Goal: Transaction & Acquisition: Purchase product/service

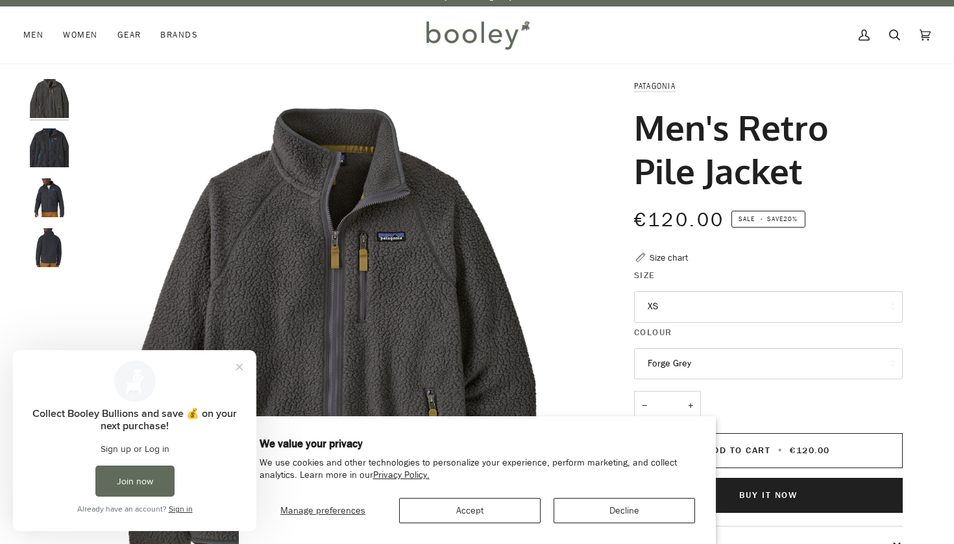
scroll to position [11, 0]
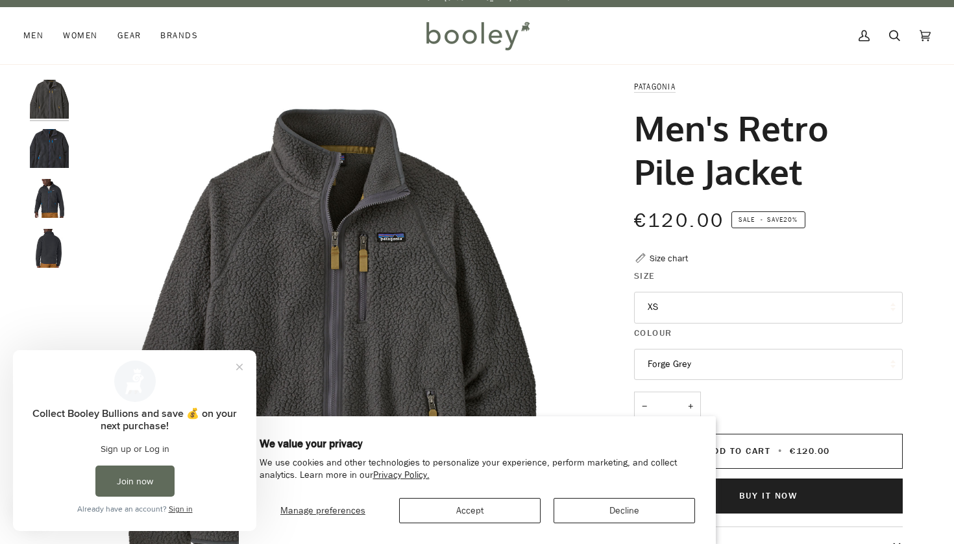
click at [54, 208] on img "Patagonia Men's Retro Pile Jacket Pitch Blue / Endless Blue - Booley Galway" at bounding box center [49, 198] width 39 height 39
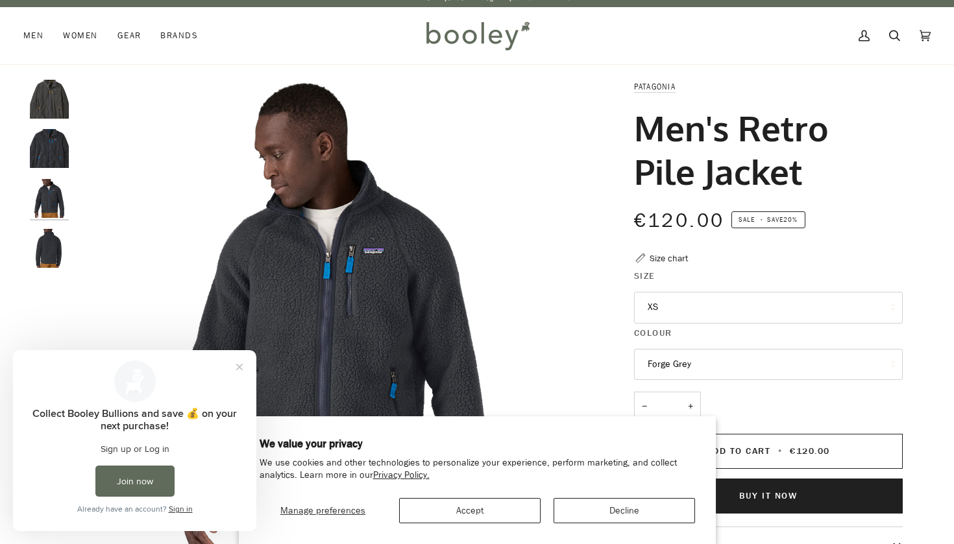
click at [786, 309] on button "XS" at bounding box center [768, 308] width 269 height 32
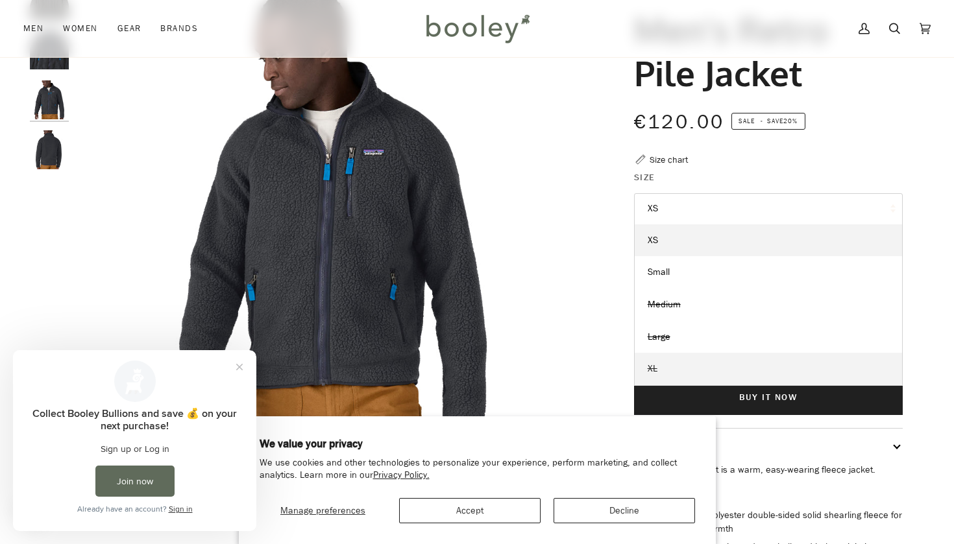
scroll to position [110, 0]
click at [842, 167] on div "Patagonia Men's Retro Pile Jacket €120.00 Sale • Save 20% Size chart Size XS XS…" at bounding box center [757, 332] width 292 height 703
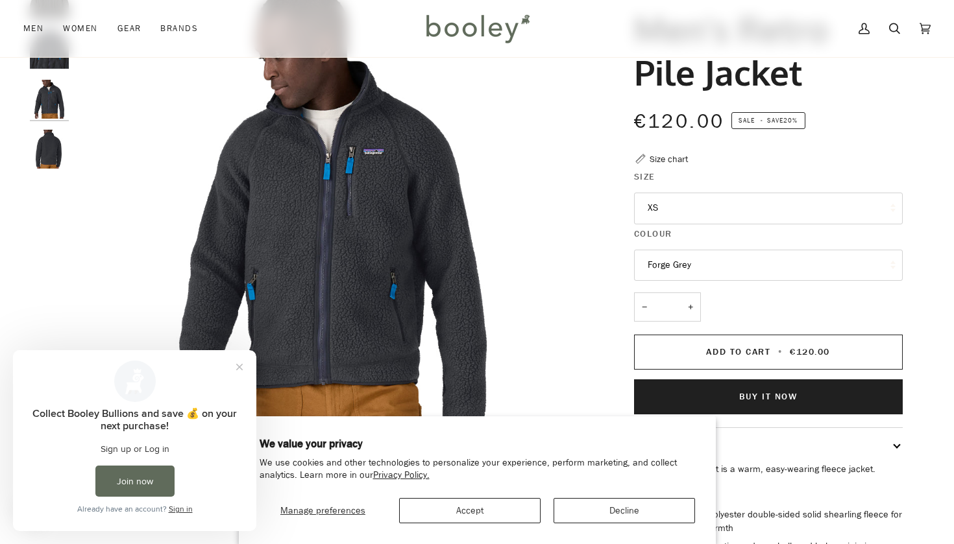
click at [725, 260] on button "Forge Grey" at bounding box center [768, 266] width 269 height 32
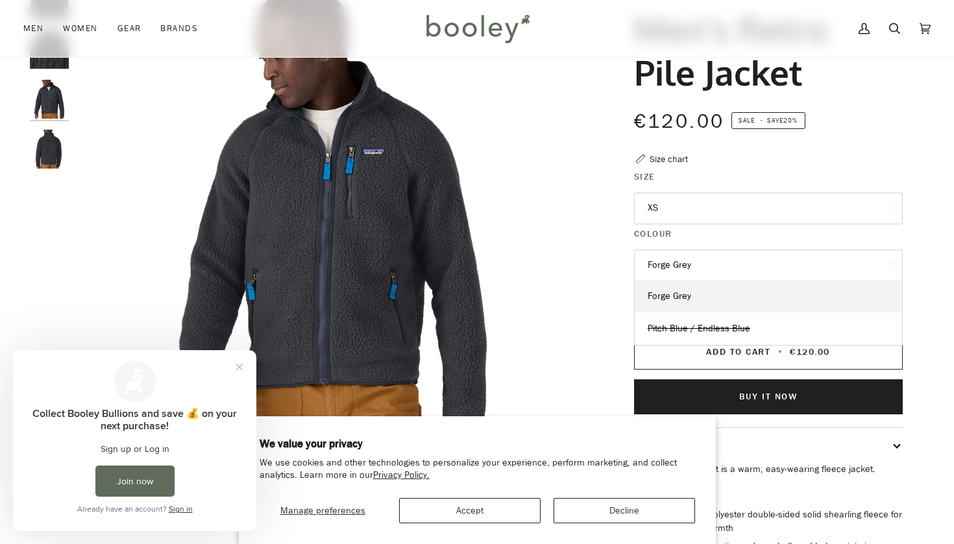
click at [707, 257] on button "Forge Grey" at bounding box center [768, 266] width 269 height 32
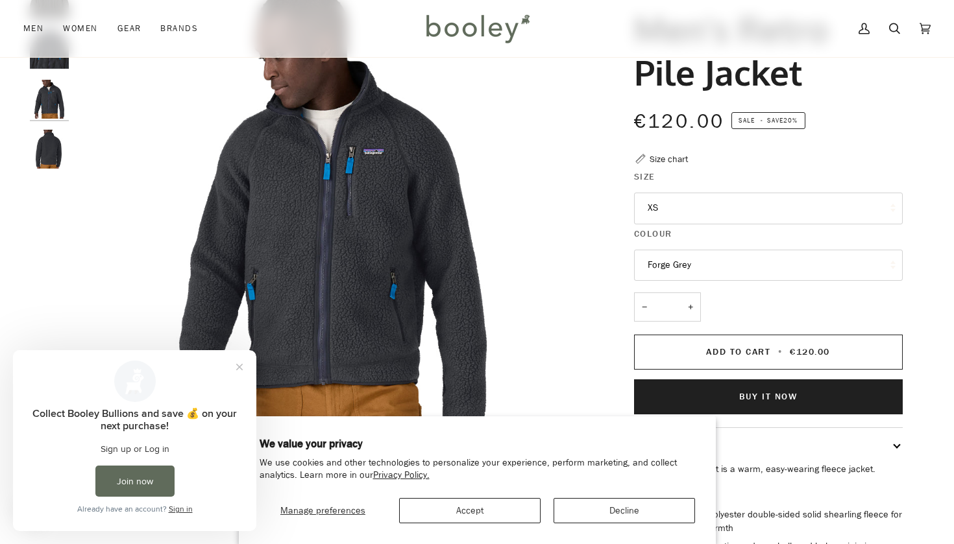
click at [700, 260] on button "Forge Grey" at bounding box center [768, 266] width 269 height 32
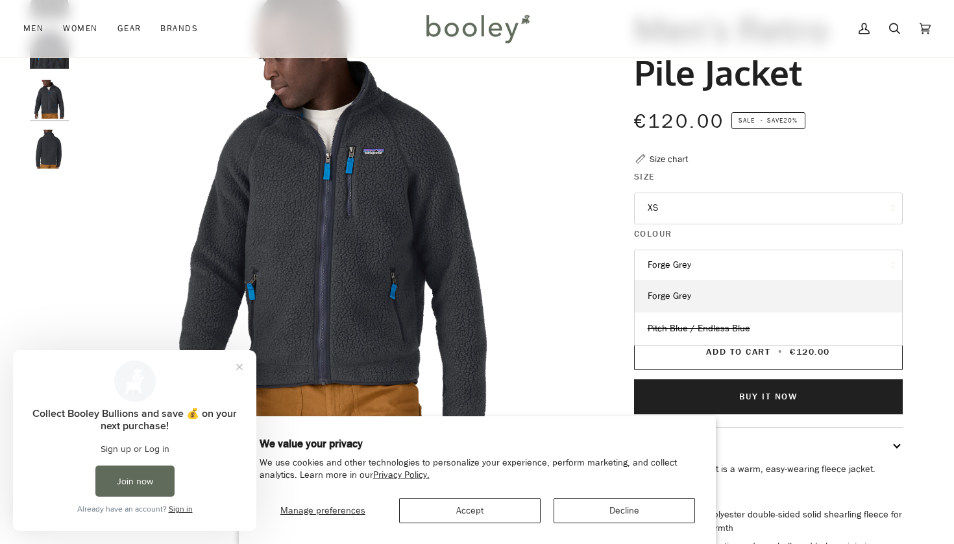
click at [715, 262] on button "Forge Grey" at bounding box center [768, 266] width 269 height 32
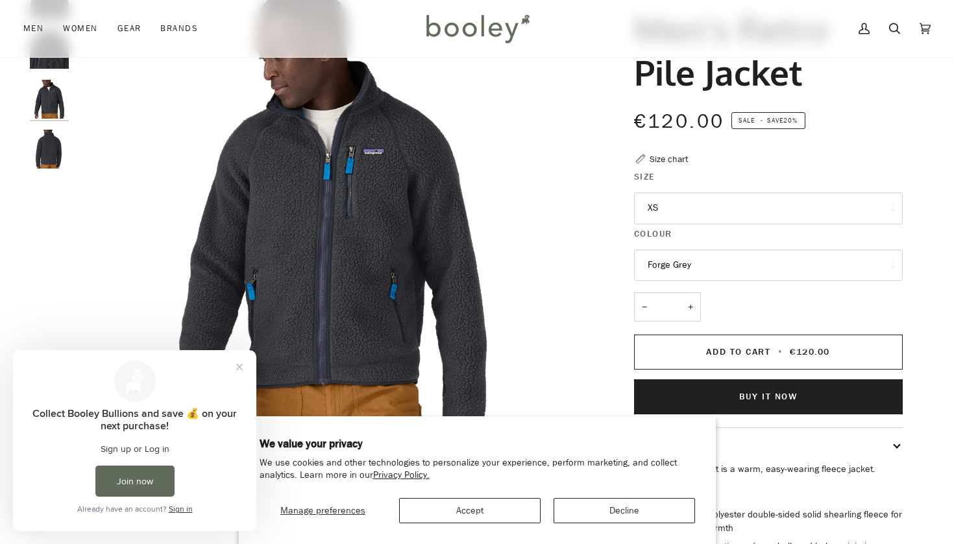
click at [714, 263] on button "Forge Grey" at bounding box center [768, 266] width 269 height 32
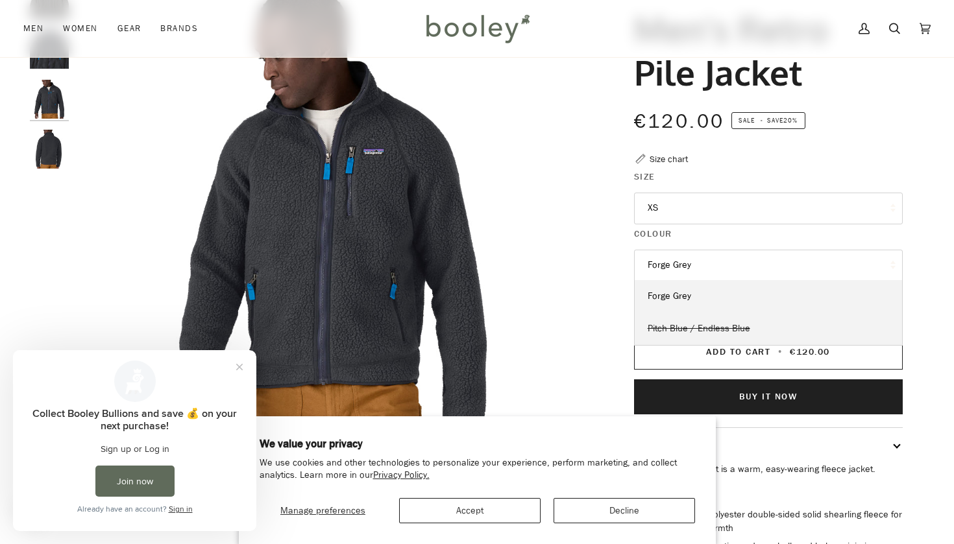
click at [695, 327] on span "Pitch Blue / Endless Blue" at bounding box center [699, 328] width 103 height 12
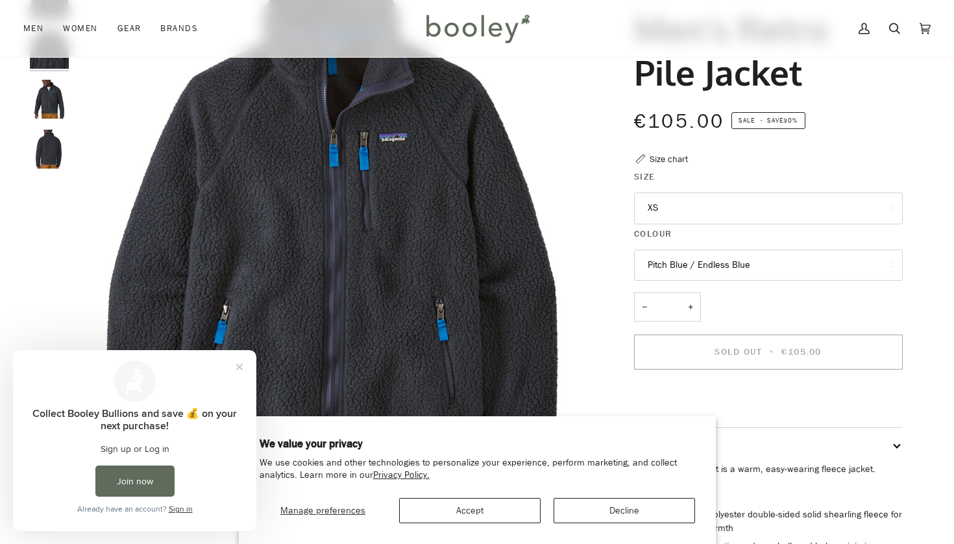
click at [651, 260] on button "Pitch Blue / Endless Blue" at bounding box center [768, 266] width 269 height 32
click at [696, 267] on button "Pitch Blue / Endless Blue" at bounding box center [768, 266] width 269 height 32
click at [233, 375] on button "Close prompt" at bounding box center [239, 367] width 23 height 23
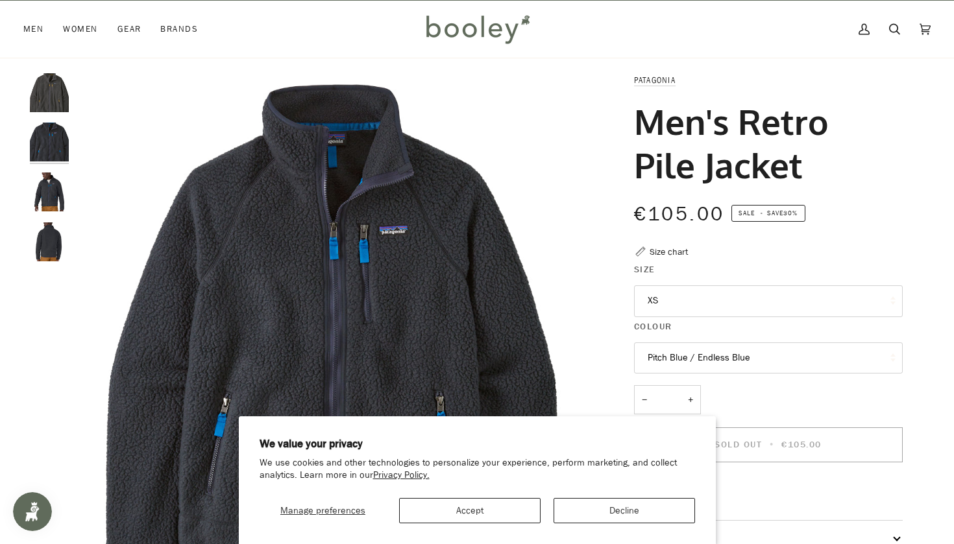
scroll to position [19, 0]
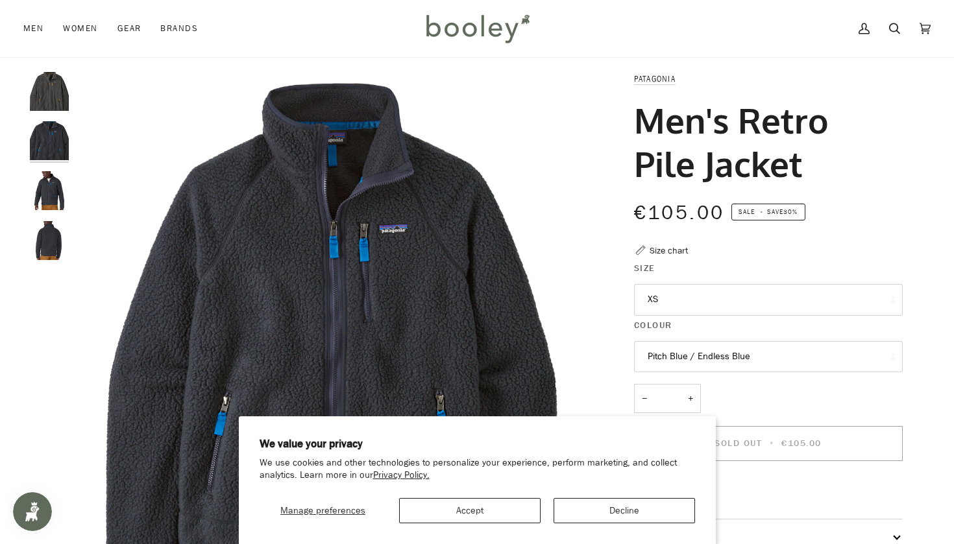
drag, startPoint x: 635, startPoint y: 115, endPoint x: 805, endPoint y: 162, distance: 175.7
click at [805, 162] on h1 "Men's Retro Pile Jacket" at bounding box center [763, 142] width 259 height 86
copy h1 "Men's Retro Pile Jacket"
